Goal: Find specific page/section: Find specific page/section

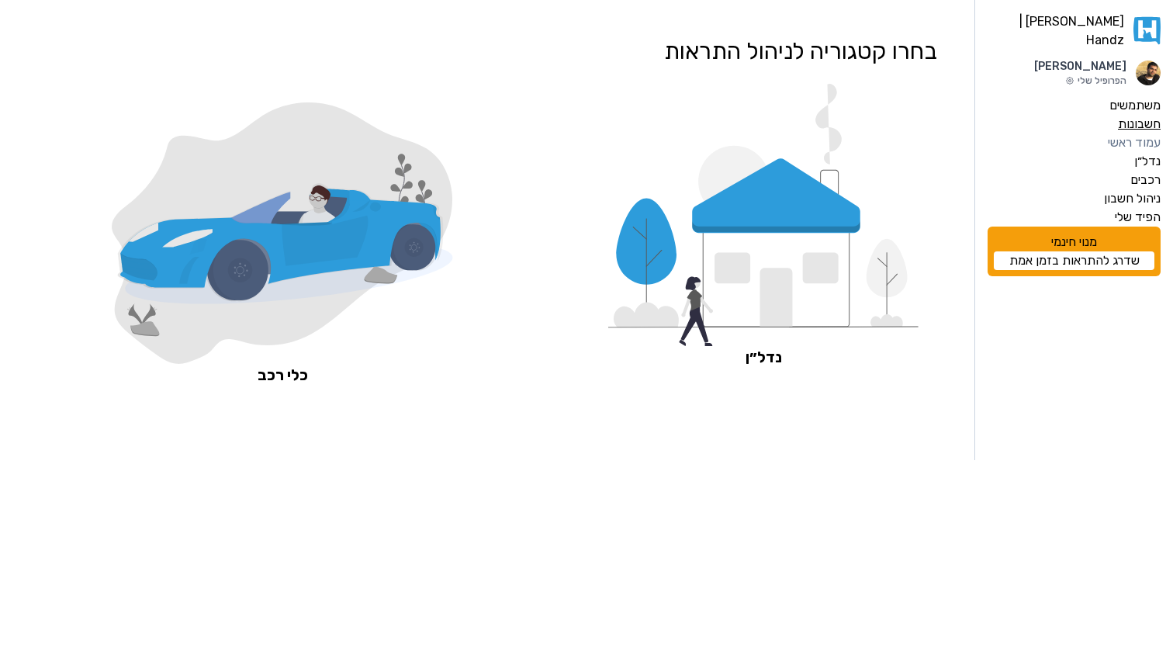
click at [1145, 117] on label "חשבונות" at bounding box center [1139, 124] width 43 height 19
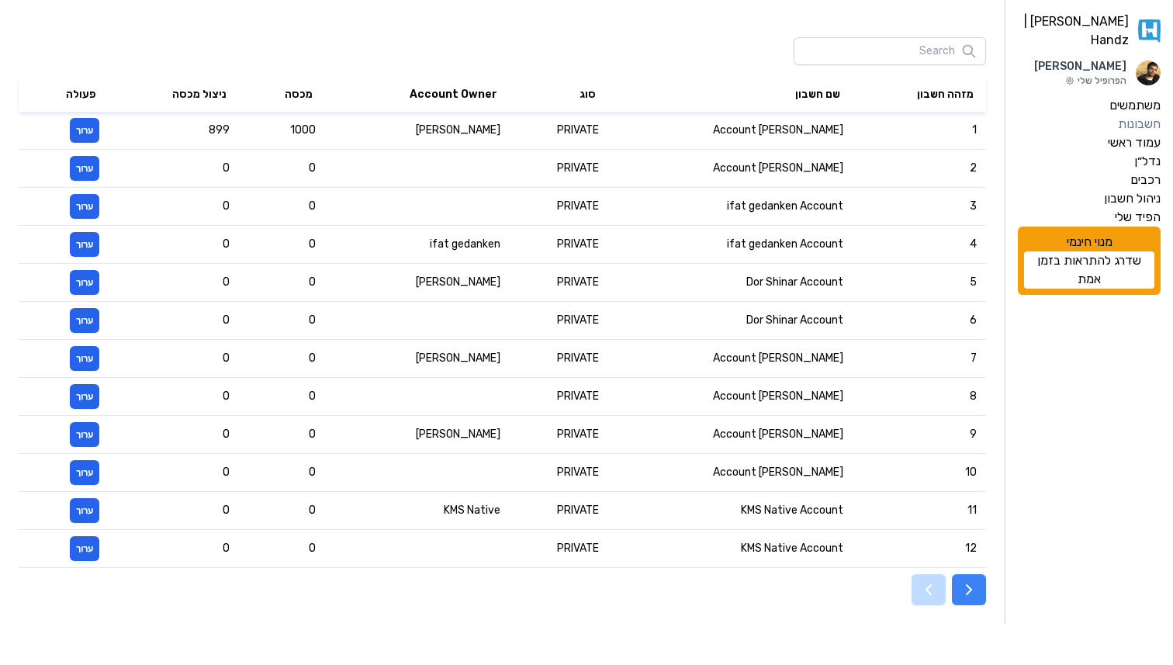
click at [979, 598] on button "button" at bounding box center [969, 589] width 34 height 31
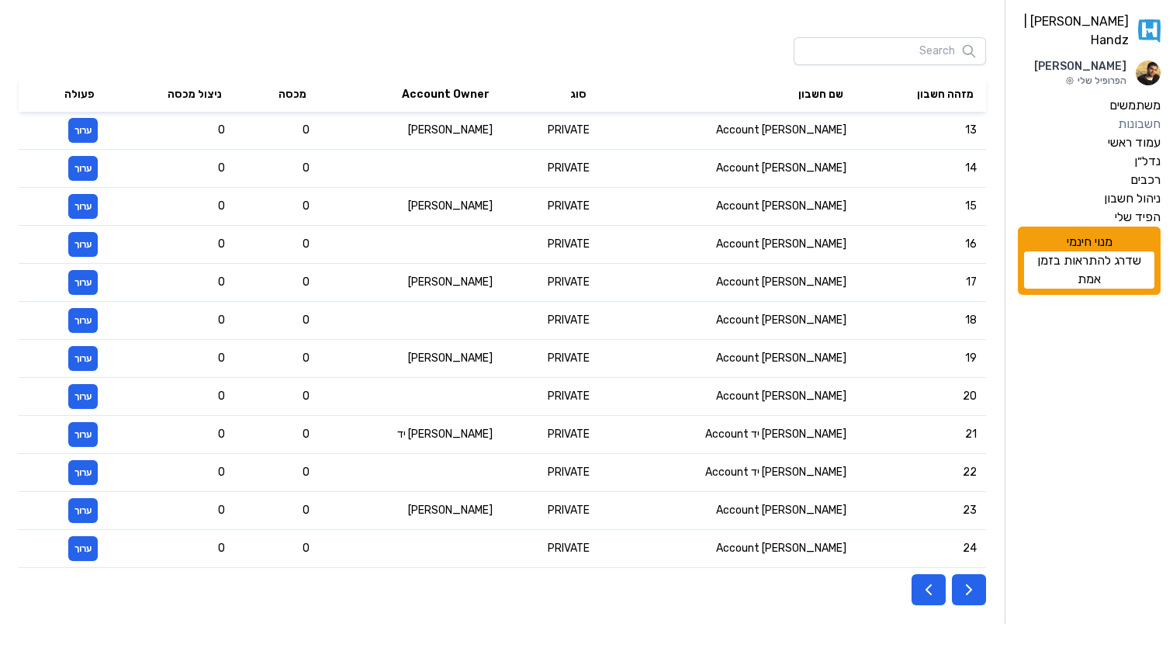
click at [979, 598] on button "button" at bounding box center [969, 589] width 34 height 31
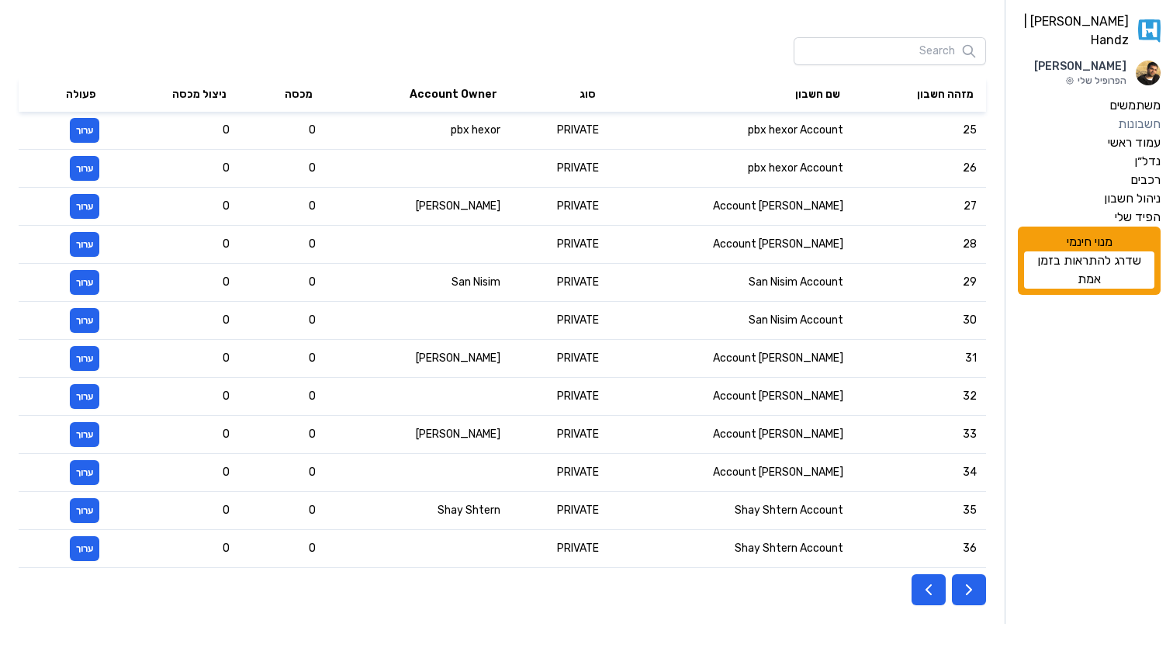
click at [979, 598] on button "button" at bounding box center [969, 589] width 34 height 31
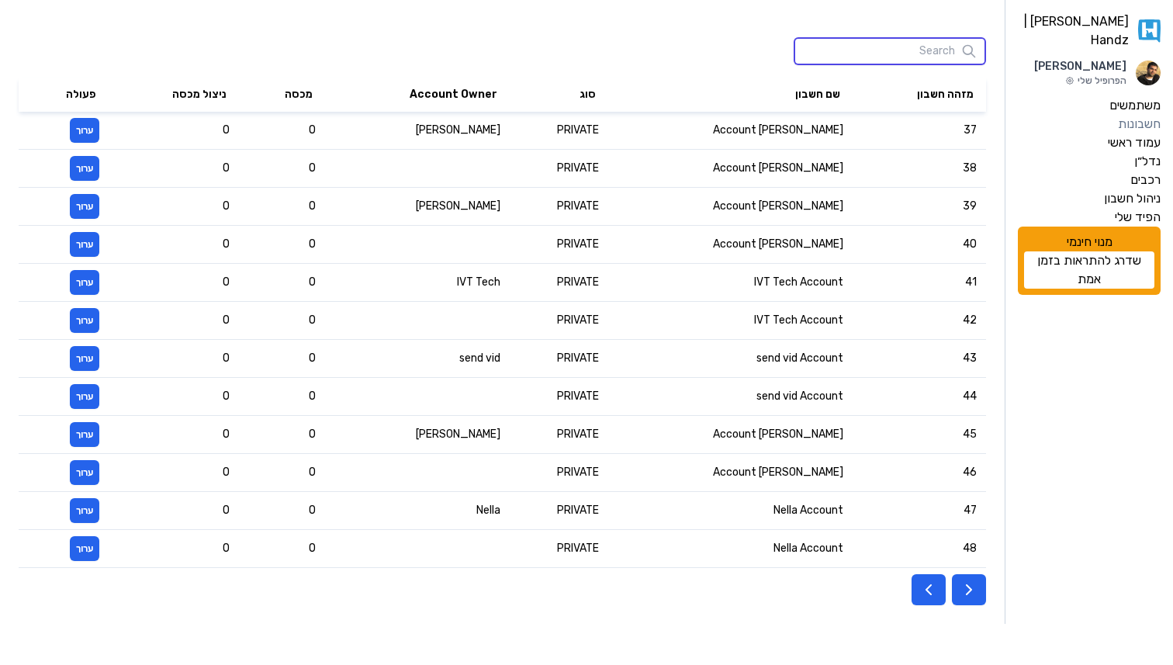
click at [877, 61] on input "search" at bounding box center [890, 51] width 192 height 28
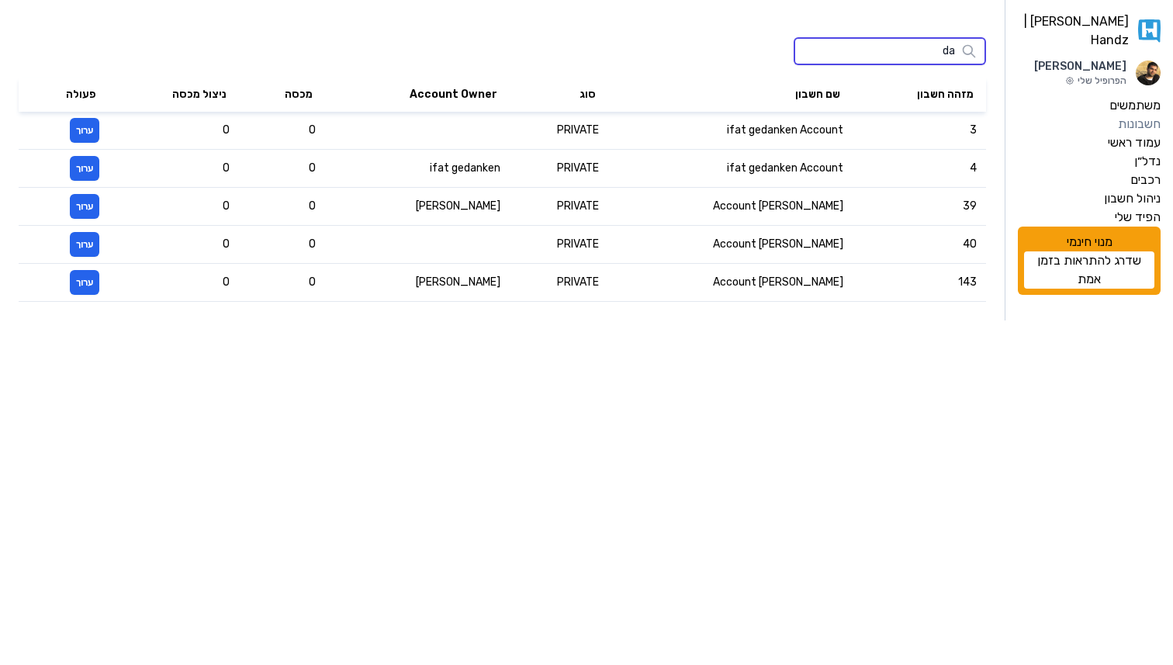
type input "d"
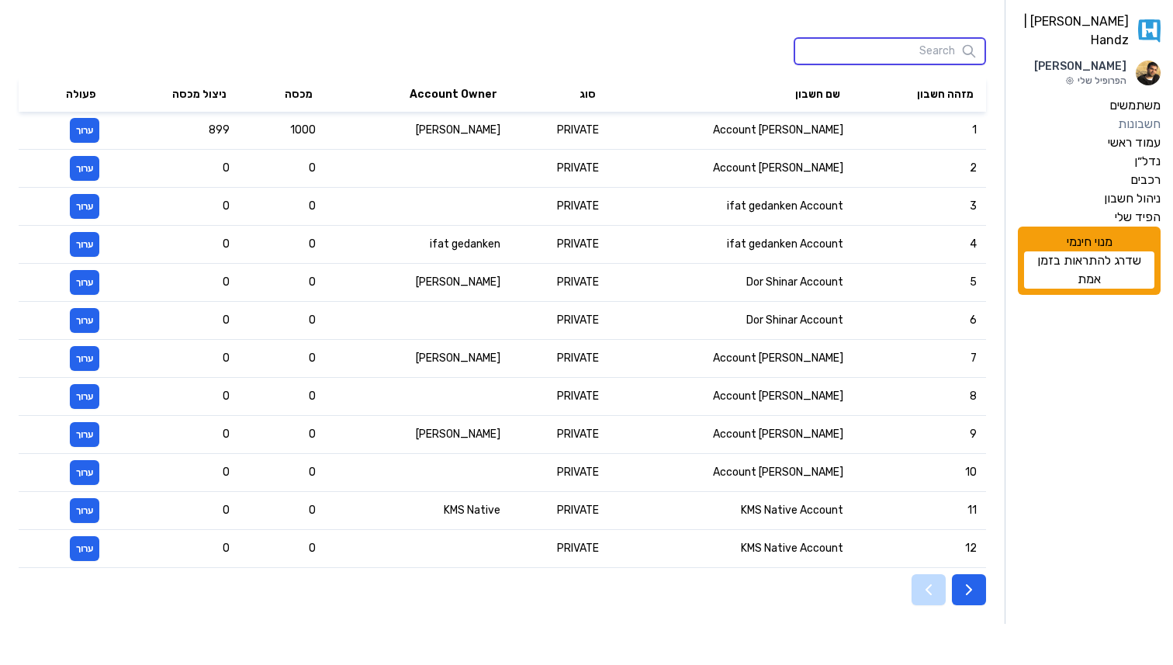
paste input "[PERSON_NAME]"
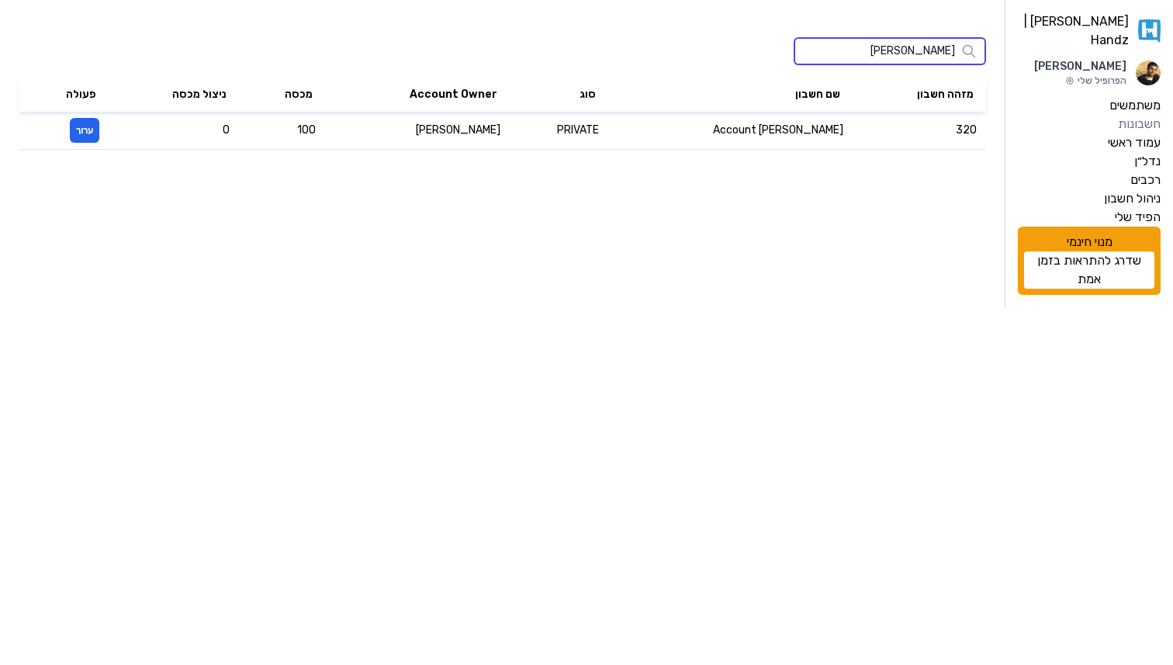
click at [941, 50] on input "[PERSON_NAME]" at bounding box center [890, 51] width 192 height 28
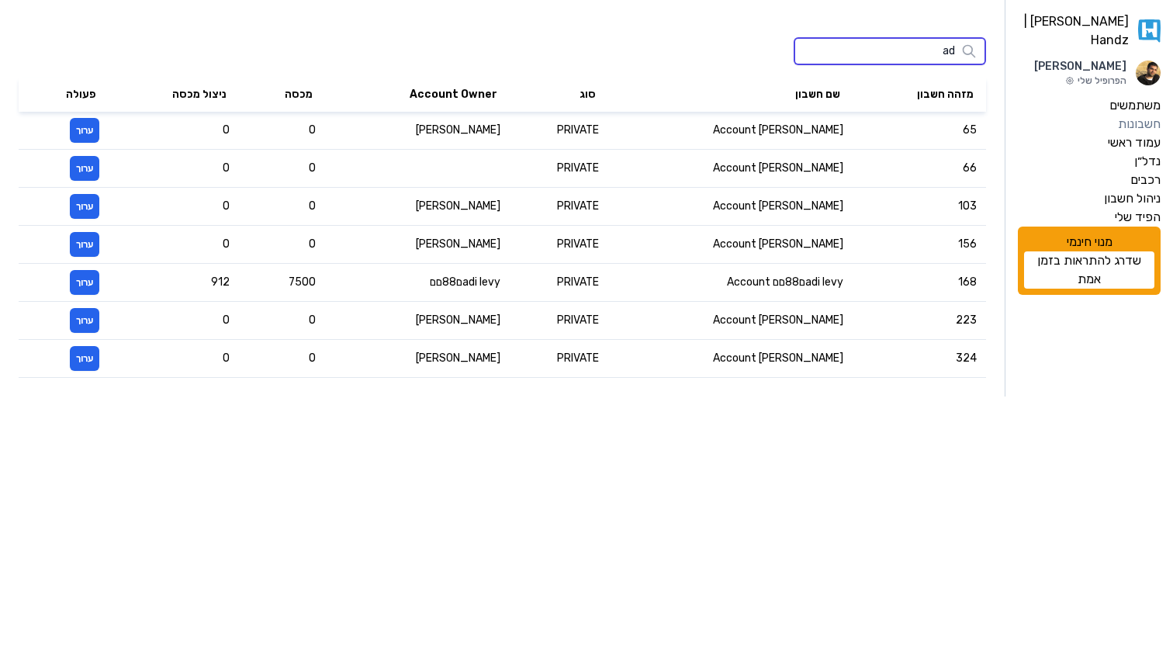
type input "a"
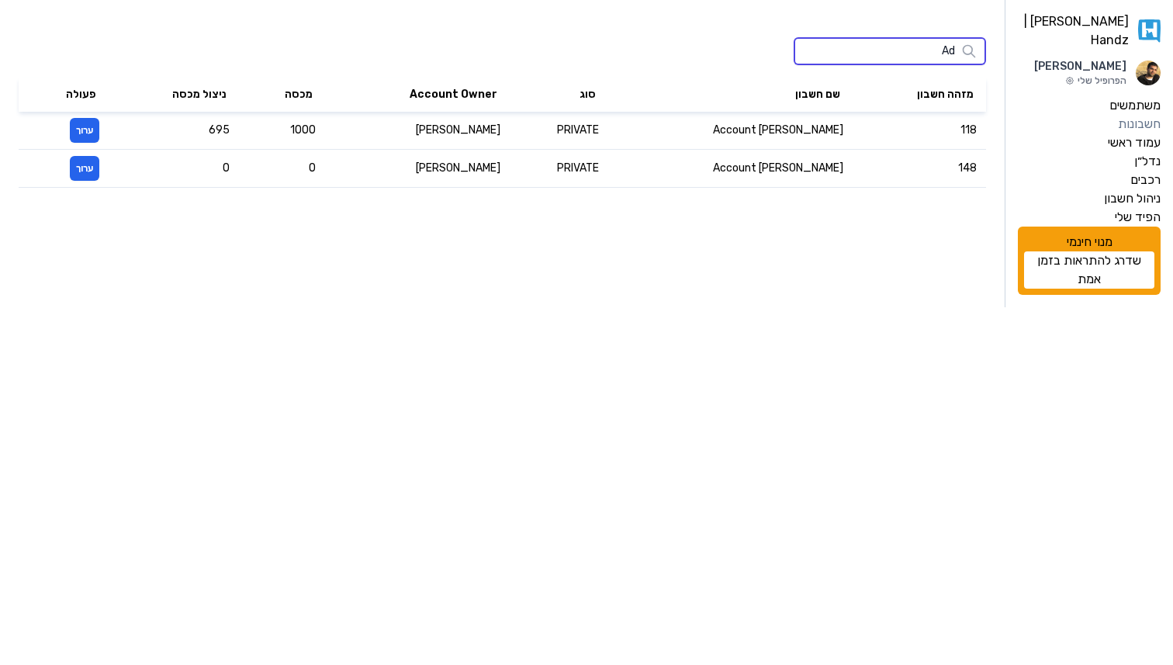
type input "A"
type input "ע"
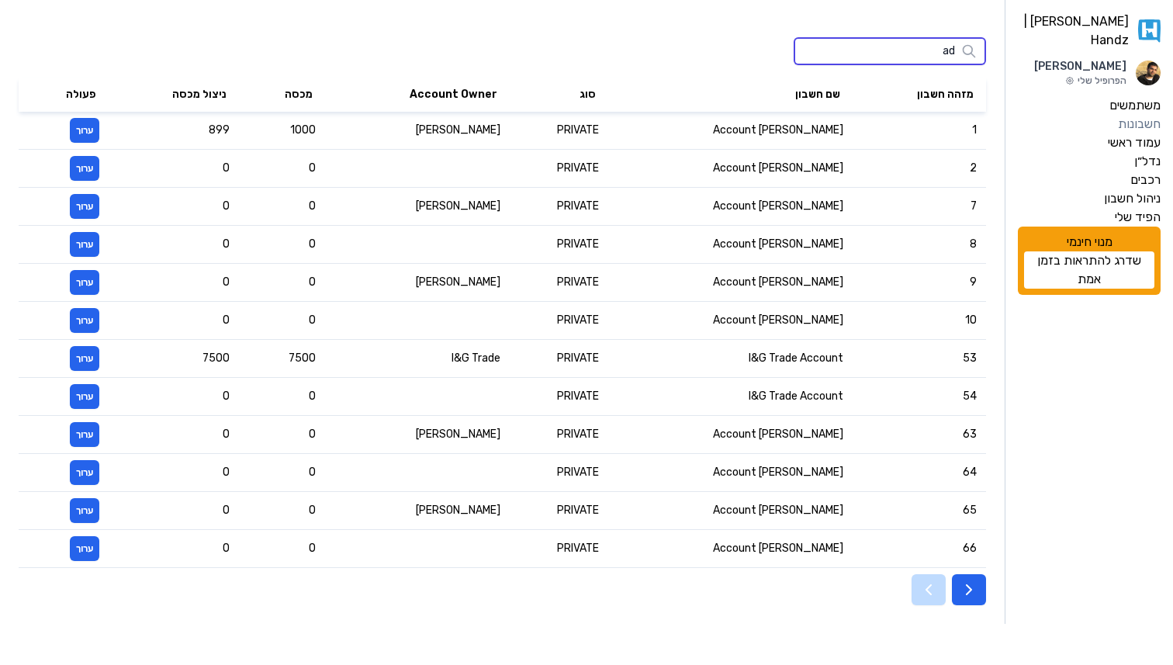
type input "a"
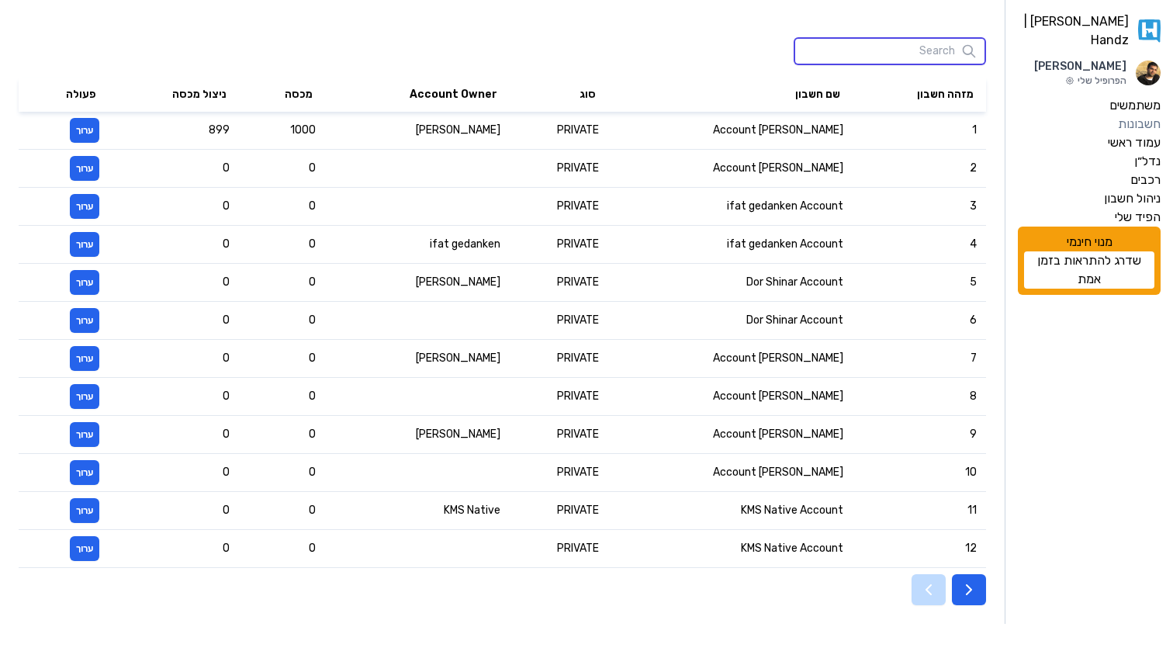
click at [890, 54] on input "search" at bounding box center [890, 51] width 192 height 28
paste input "[PERSON_NAME]"
type input "[PERSON_NAME]"
click at [975, 593] on icon "button" at bounding box center [969, 589] width 19 height 19
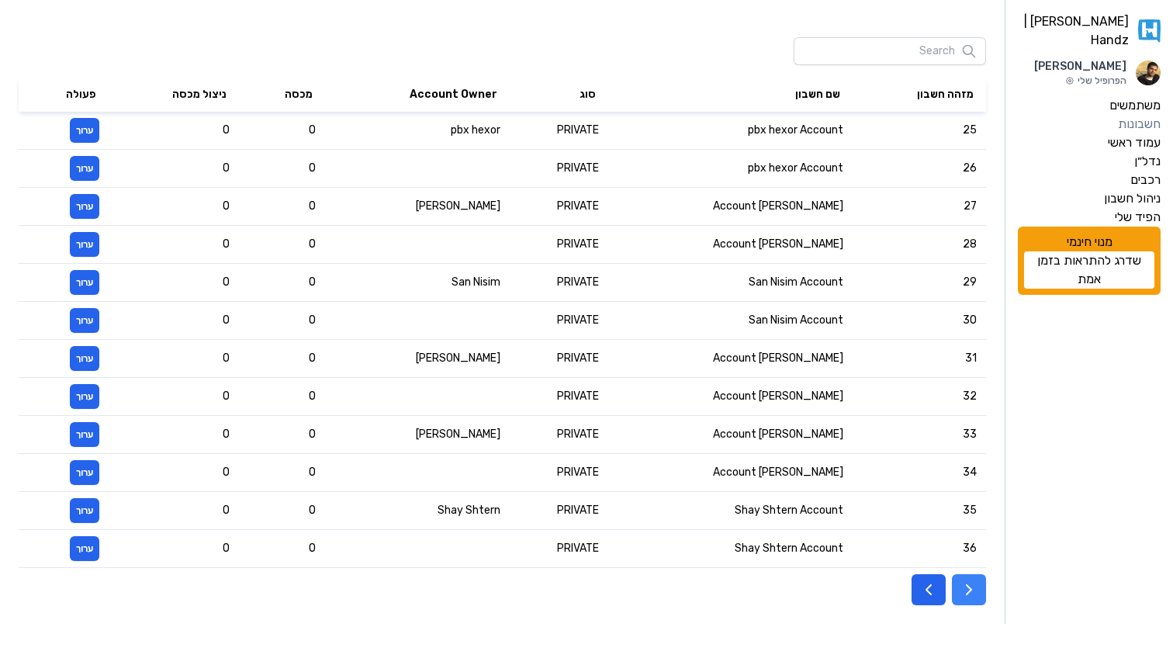
click at [975, 593] on icon "button" at bounding box center [969, 589] width 19 height 19
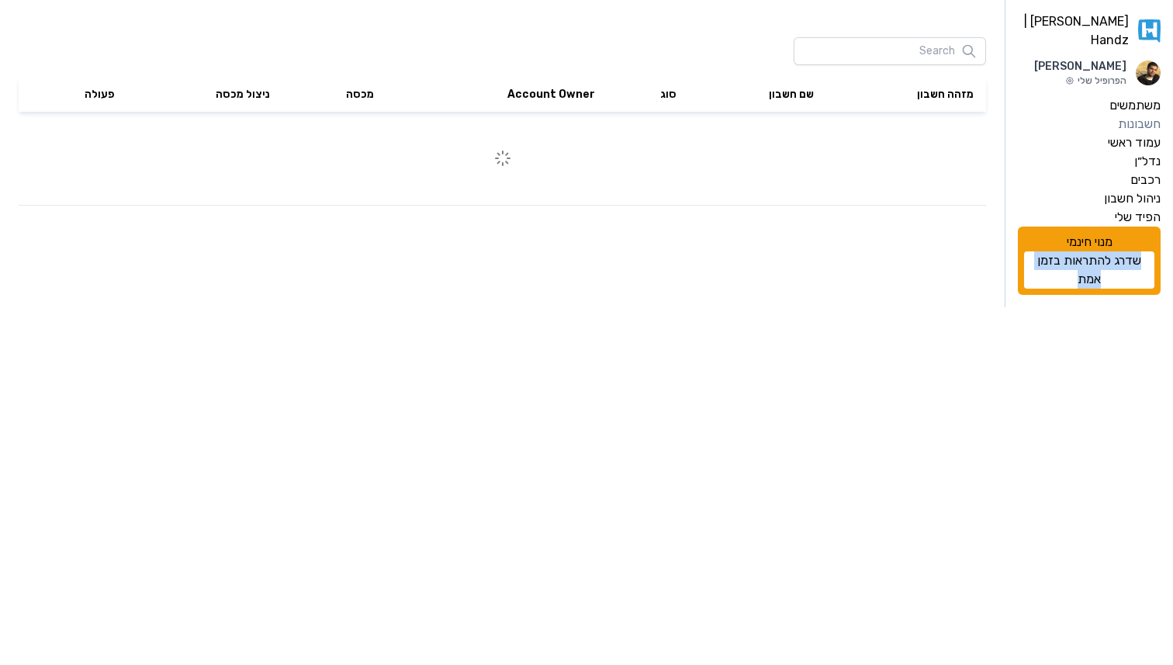
click at [975, 307] on html "[PERSON_NAME] | Handz Gilad Madar הפרופיל שלי משתמשים חשבונות עמוד ראשי נדל״ן ר…" at bounding box center [586, 153] width 1173 height 307
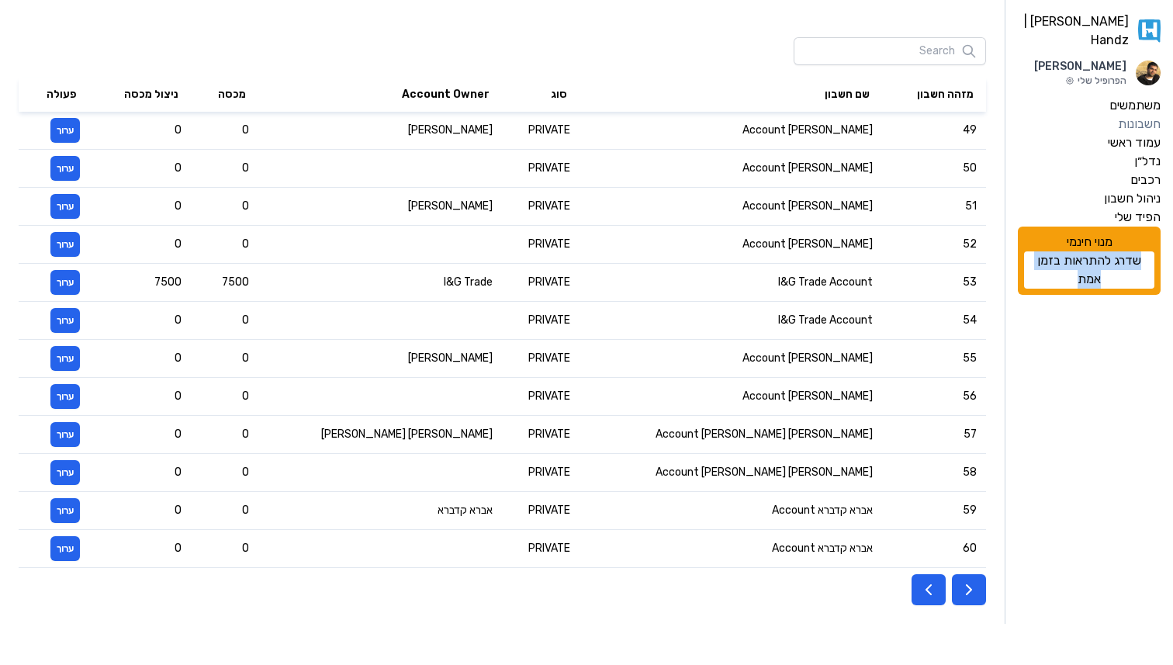
click at [975, 593] on icon "button" at bounding box center [969, 589] width 19 height 19
click at [975, 593] on html "[PERSON_NAME] | Handz Gilad Madar הפרופיל שלי משתמשים חשבונות עמוד ראשי נדל״ן ר…" at bounding box center [586, 312] width 1173 height 624
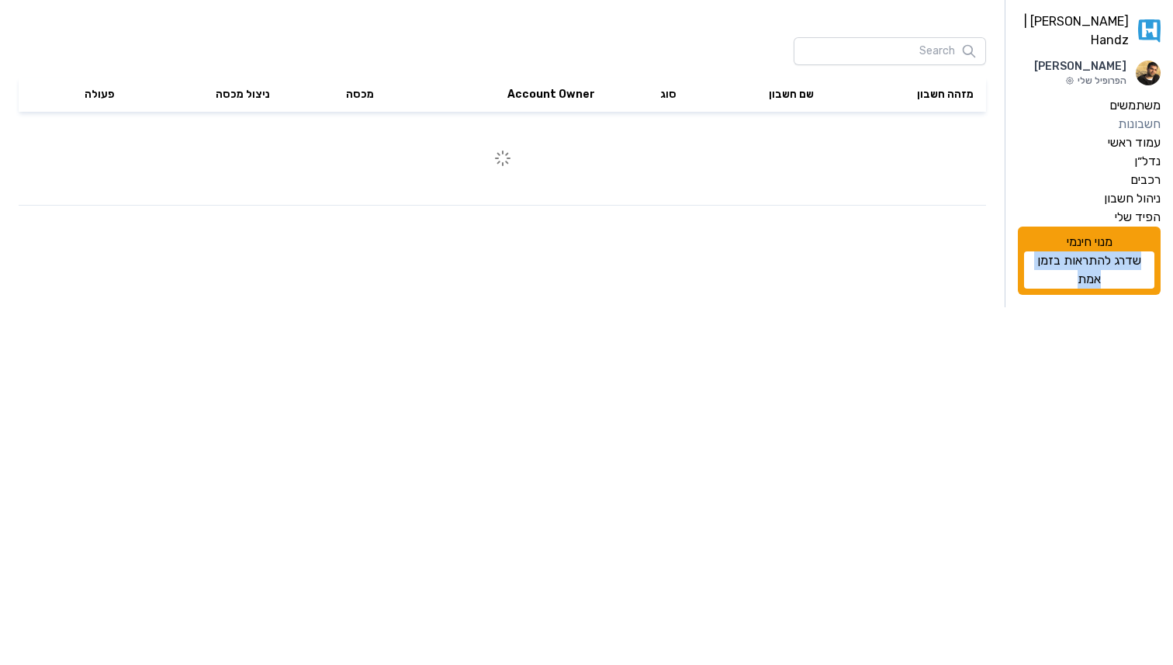
click at [975, 307] on html "[PERSON_NAME] | Handz Gilad Madar הפרופיל שלי משתמשים חשבונות עמוד ראשי נדל״ן ר…" at bounding box center [586, 153] width 1173 height 307
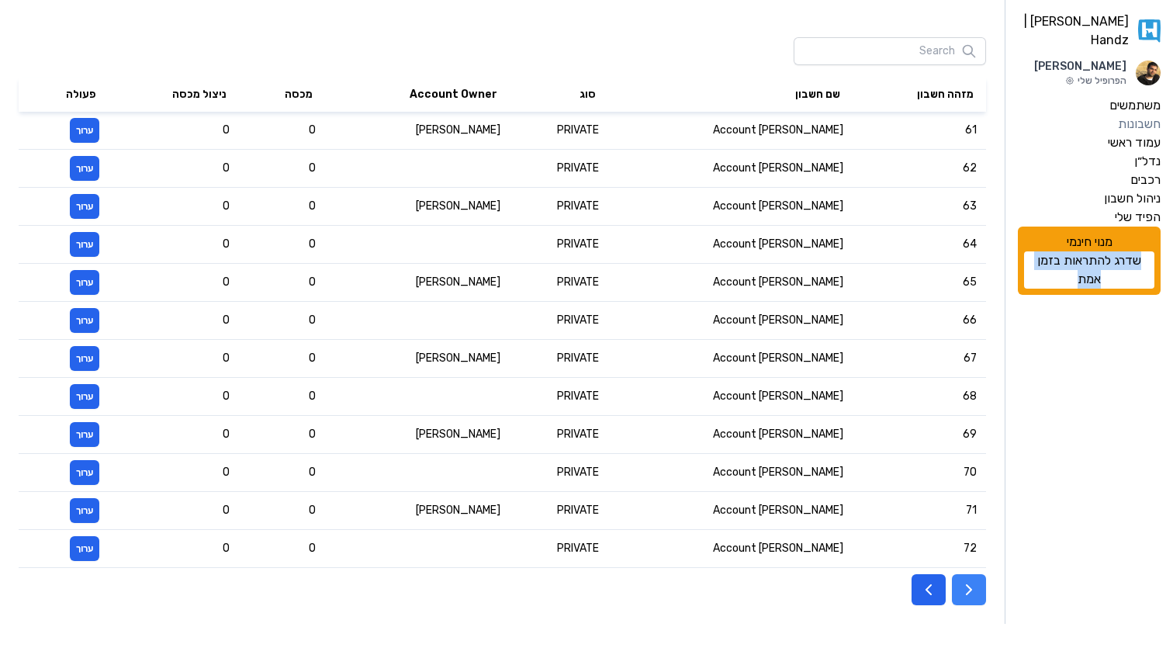
click at [974, 593] on icon "button" at bounding box center [969, 589] width 19 height 19
click at [974, 593] on html "[PERSON_NAME] | Handz Gilad Madar הפרופיל שלי משתמשים חשבונות עמוד ראשי נדל״ן ר…" at bounding box center [586, 312] width 1173 height 624
click at [974, 593] on icon "button" at bounding box center [969, 589] width 19 height 19
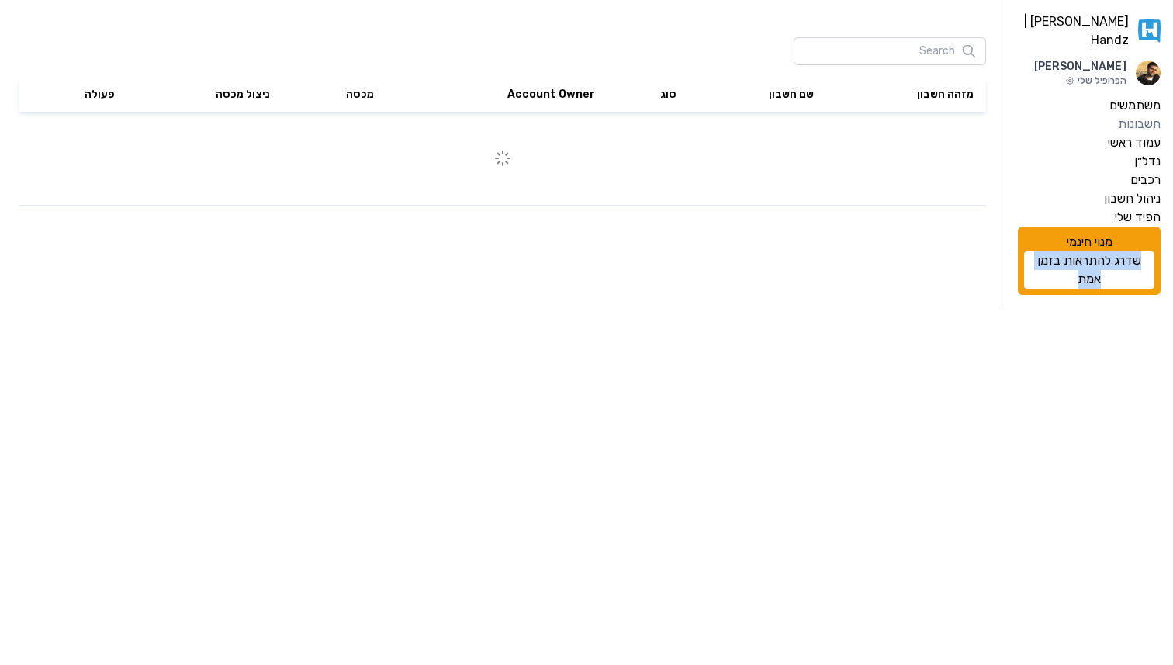
click at [974, 307] on html "[PERSON_NAME] | Handz Gilad Madar הפרופיל שלי משתמשים חשבונות עמוד ראשי נדל״ן ר…" at bounding box center [586, 153] width 1173 height 307
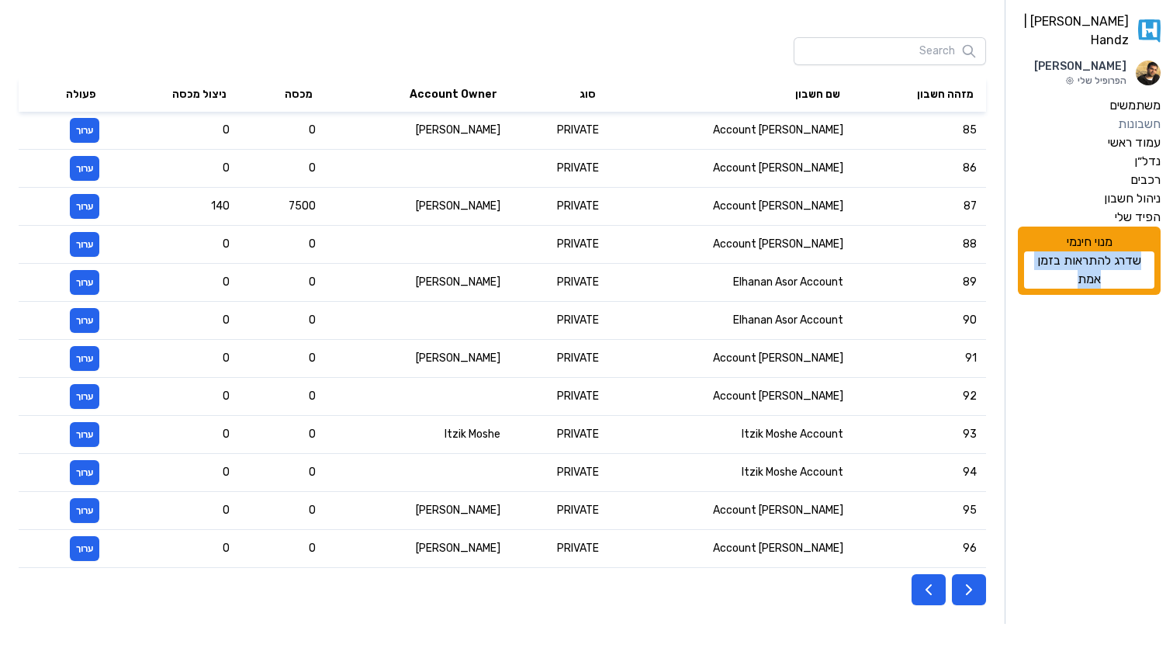
click at [974, 593] on icon "button" at bounding box center [969, 589] width 19 height 19
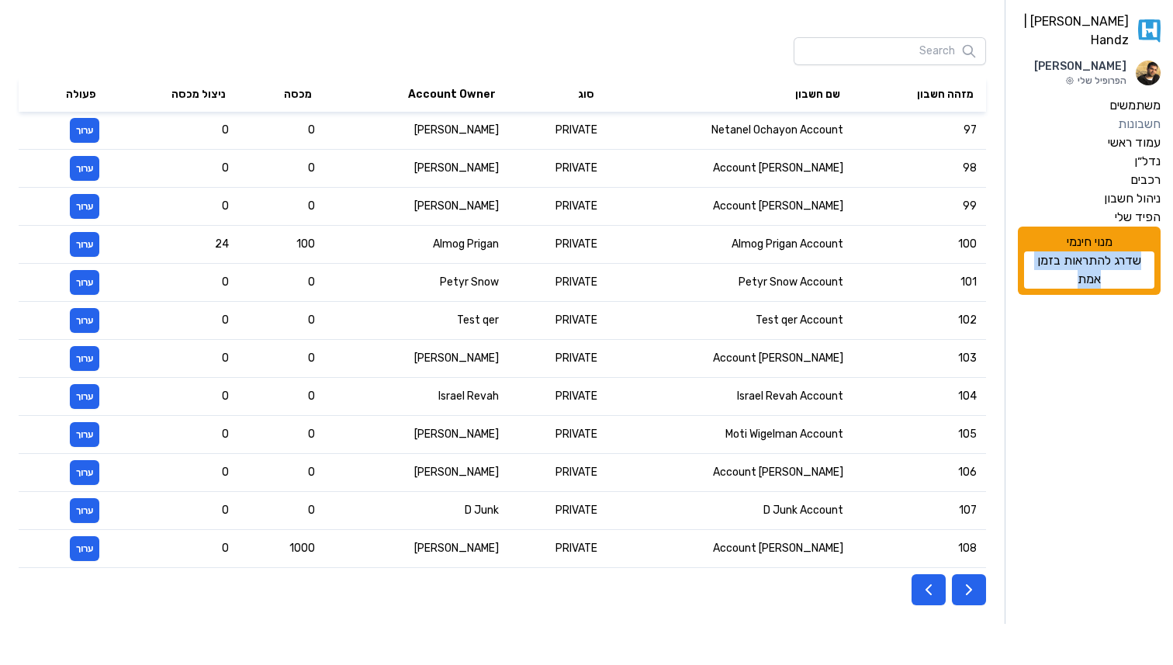
click at [974, 593] on icon "button" at bounding box center [969, 589] width 19 height 19
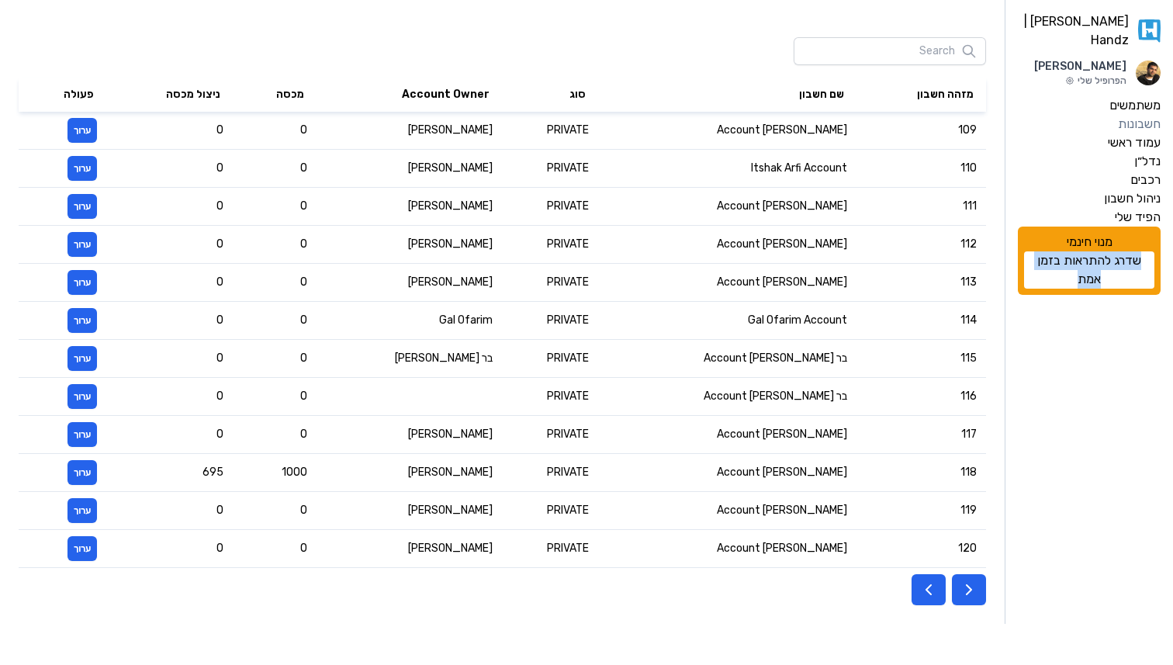
click at [974, 593] on icon "button" at bounding box center [969, 589] width 19 height 19
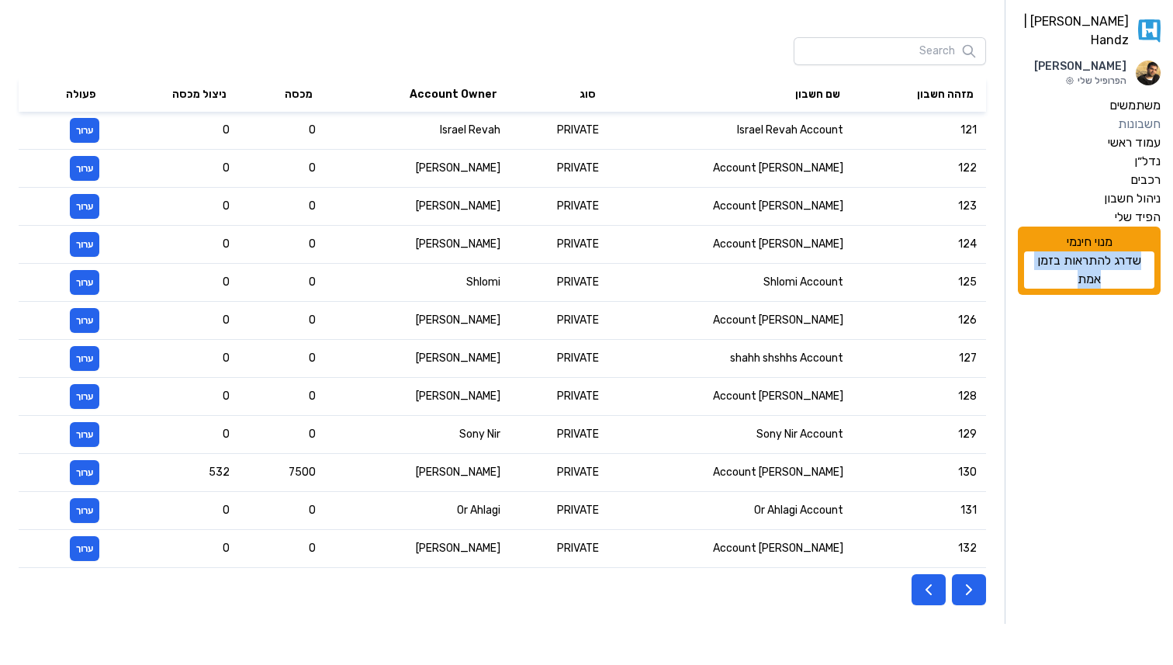
click at [974, 593] on icon "button" at bounding box center [969, 589] width 19 height 19
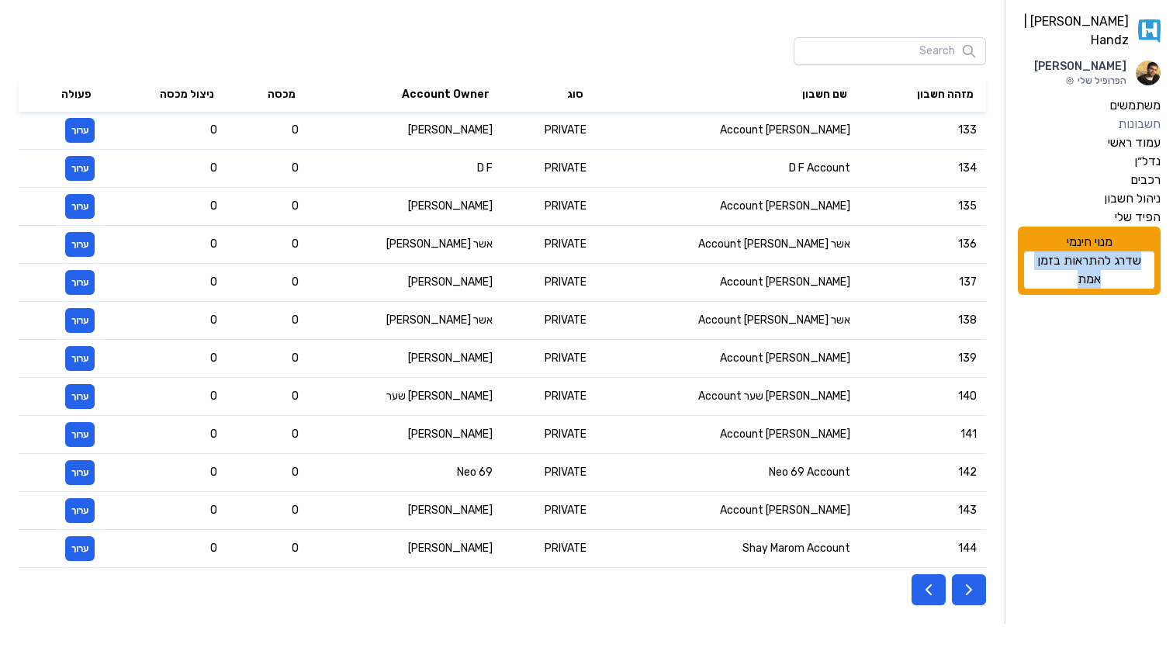
click at [974, 593] on icon "button" at bounding box center [969, 589] width 19 height 19
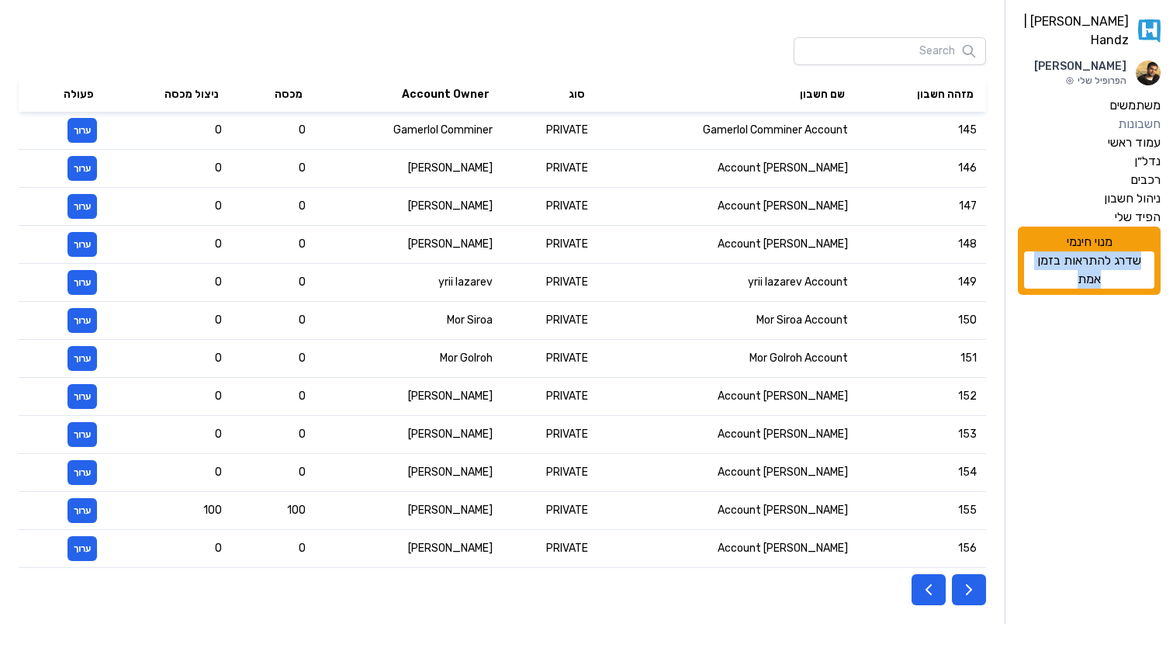
click at [974, 593] on icon "button" at bounding box center [969, 589] width 19 height 19
